Goal: Information Seeking & Learning: Learn about a topic

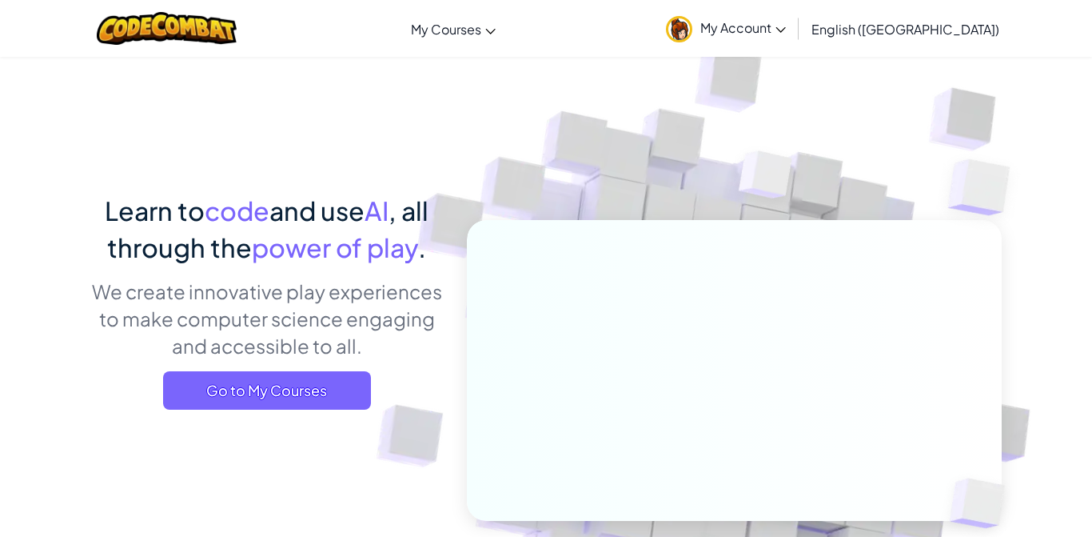
click at [207, 393] on span "Go to My Courses" at bounding box center [267, 390] width 208 height 38
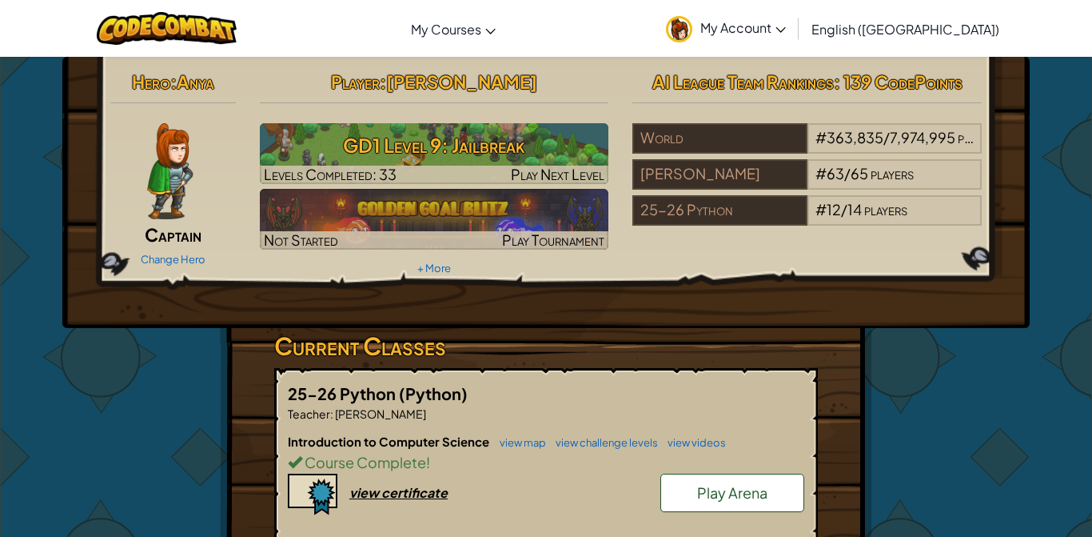
click at [476, 137] on h3 "GD1 Level 9: Jailbreak" at bounding box center [434, 145] width 349 height 36
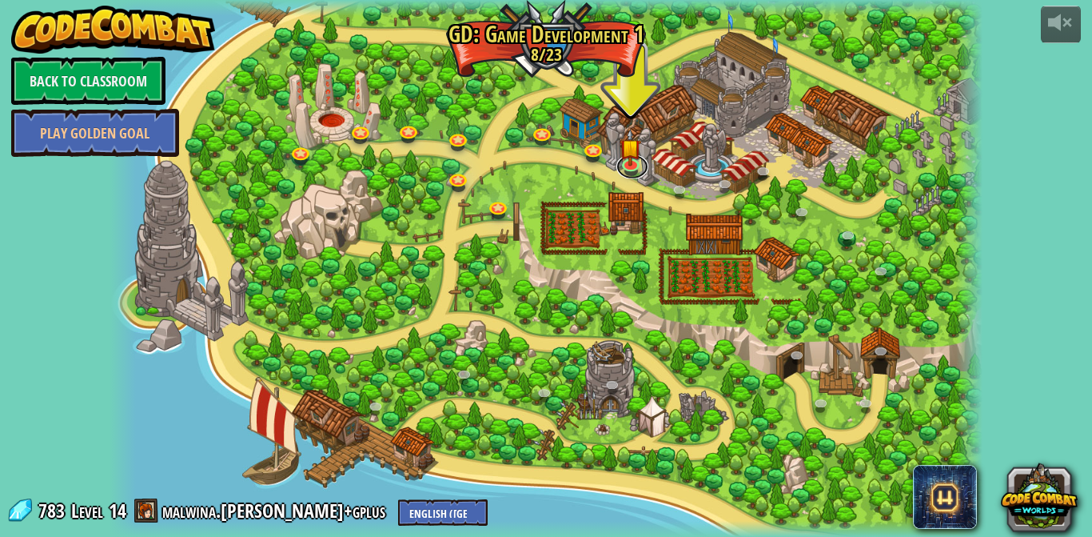
click at [620, 167] on link at bounding box center [632, 167] width 32 height 24
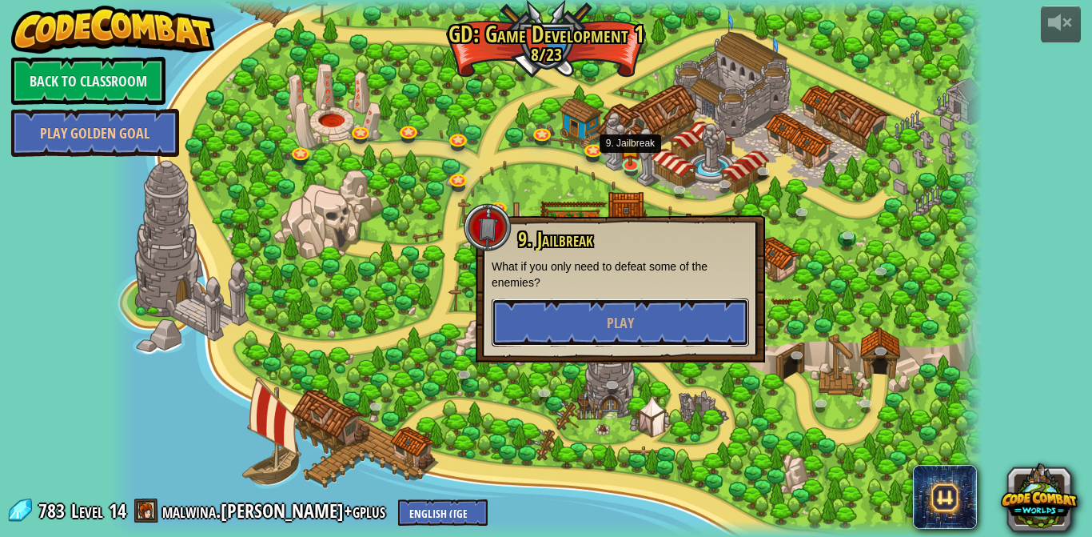
click at [563, 322] on button "Play" at bounding box center [620, 322] width 257 height 48
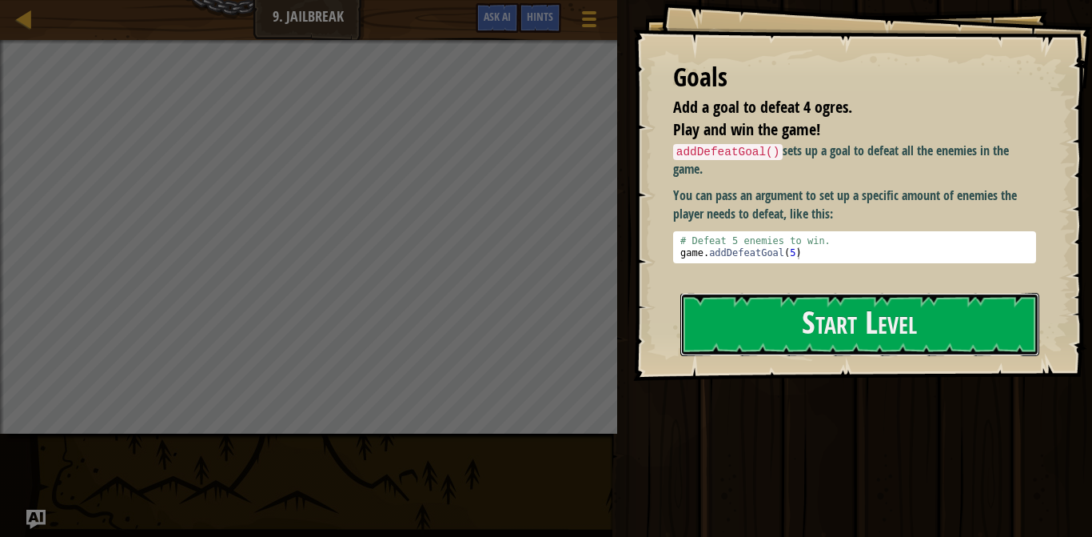
click at [748, 317] on button "Start Level" at bounding box center [859, 324] width 359 height 63
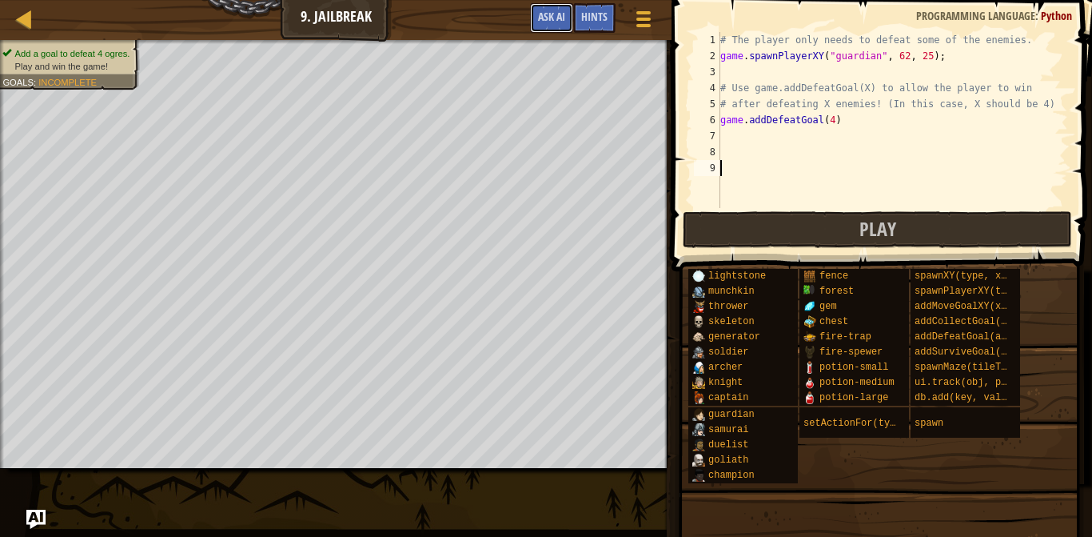
click at [541, 20] on span "Ask AI" at bounding box center [551, 16] width 27 height 15
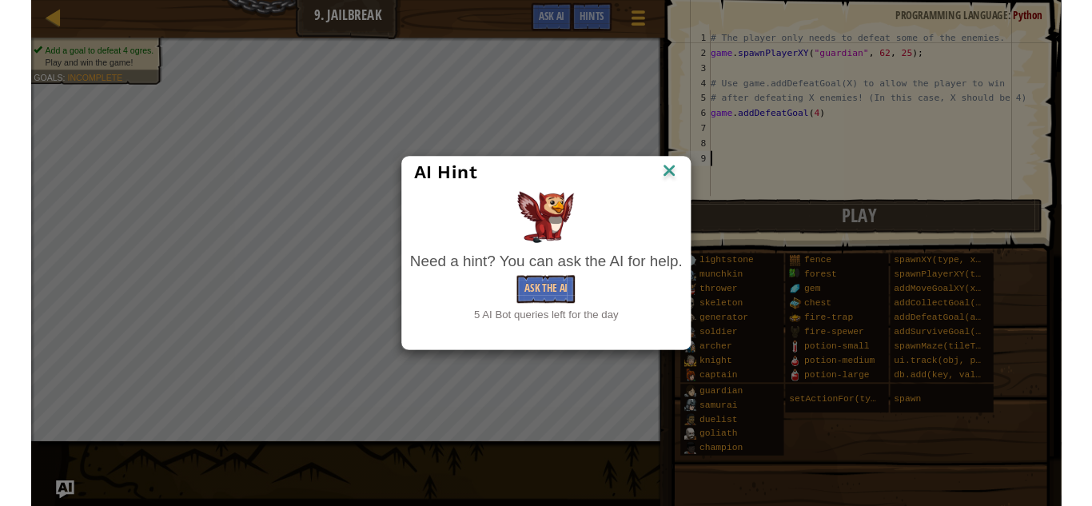
scroll to position [7, 0]
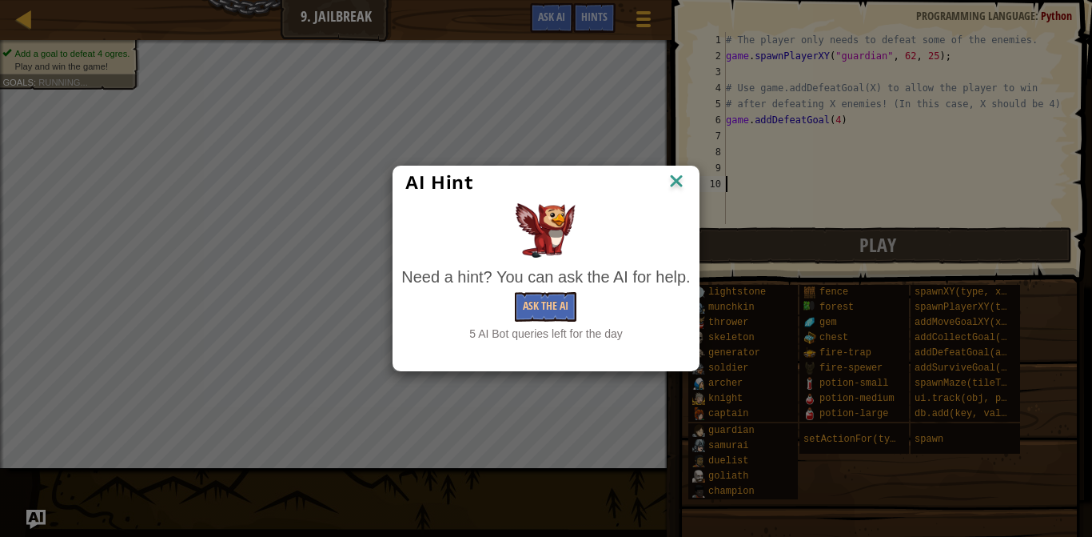
click at [629, 237] on div at bounding box center [545, 230] width 289 height 54
click at [544, 305] on button "Ask the AI" at bounding box center [546, 307] width 62 height 30
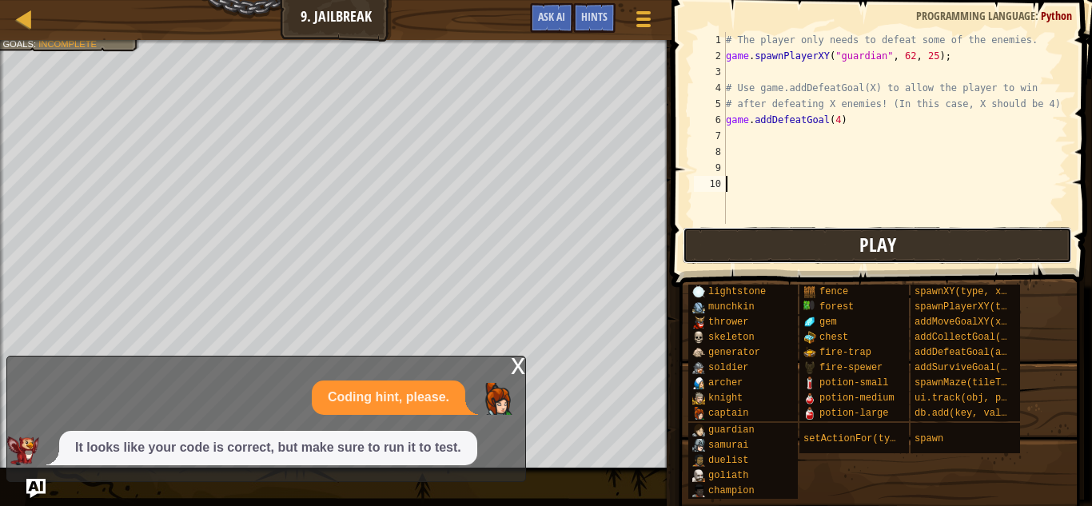
click at [939, 252] on button "Play" at bounding box center [877, 245] width 389 height 37
